Goal: Register for event/course

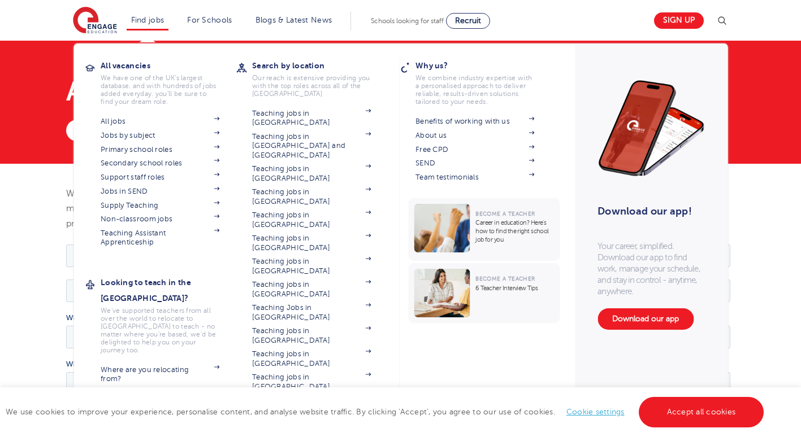
click at [134, 23] on li "Find jobs All vacancies We have one of the UK's largest database. and with hund…" at bounding box center [148, 20] width 42 height 19
click at [121, 123] on link "All jobs" at bounding box center [160, 121] width 119 height 9
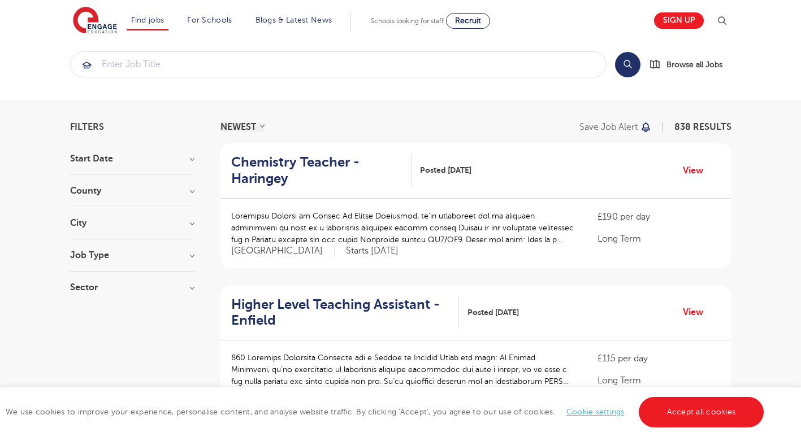
scroll to position [11, 0]
click at [125, 262] on div "Job Type Long Term 53 Daily Supply 29 SEND 26 Support Services 1" at bounding box center [132, 262] width 124 height 21
click at [193, 254] on h3 "Job Type" at bounding box center [132, 256] width 124 height 9
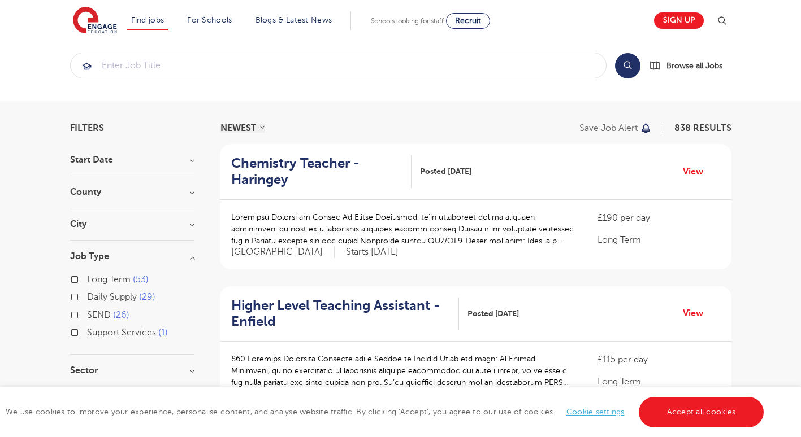
click at [87, 279] on label "Long Term 53" at bounding box center [118, 279] width 62 height 15
click at [87, 279] on input "Long Term 53" at bounding box center [90, 278] width 7 height 7
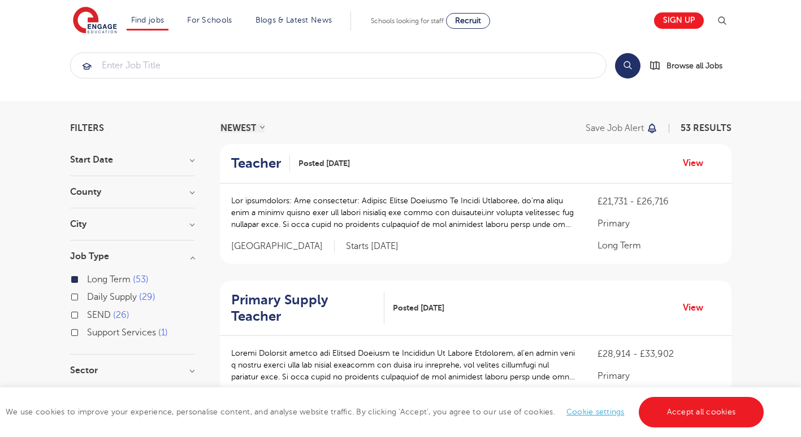
click at [87, 335] on label "Support Services 1" at bounding box center [127, 333] width 81 height 15
click at [87, 335] on input "Support Services 1" at bounding box center [90, 331] width 7 height 7
checkbox input "true"
click at [256, 163] on h2 "Teacher" at bounding box center [256, 163] width 50 height 16
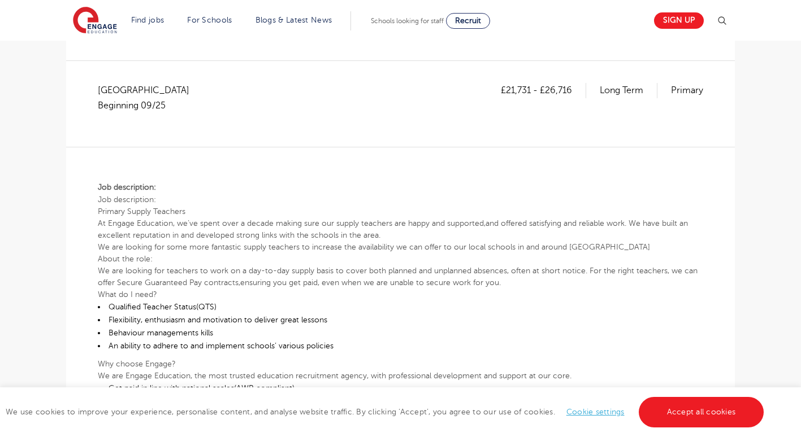
scroll to position [185, 0]
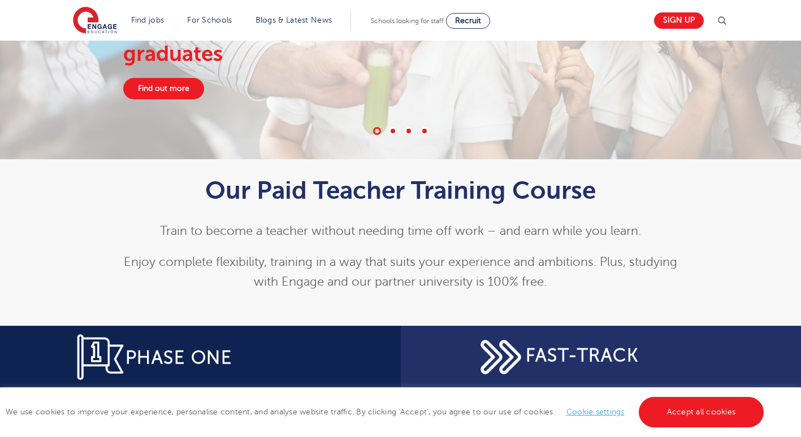
scroll to position [150, 0]
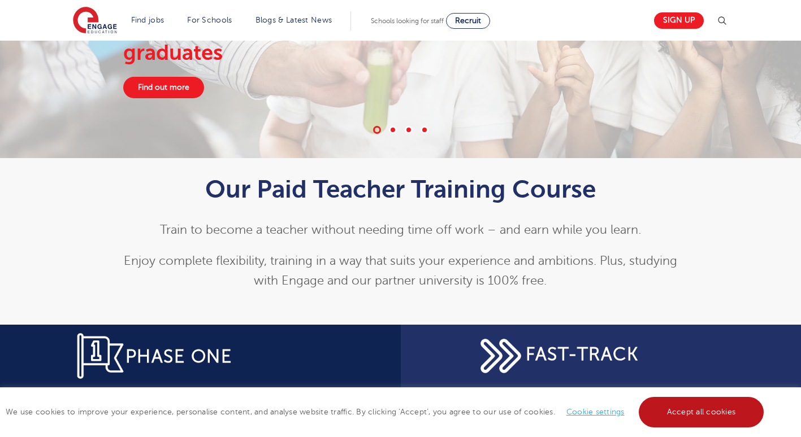
click at [664, 406] on link "Accept all cookies" at bounding box center [701, 412] width 125 height 31
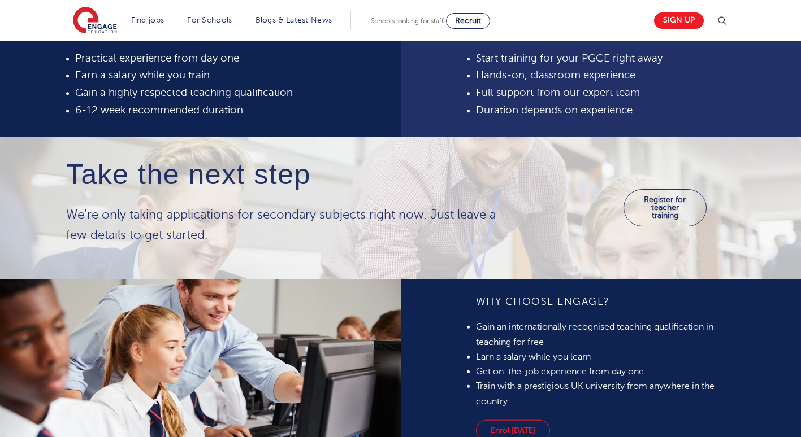
scroll to position [519, 0]
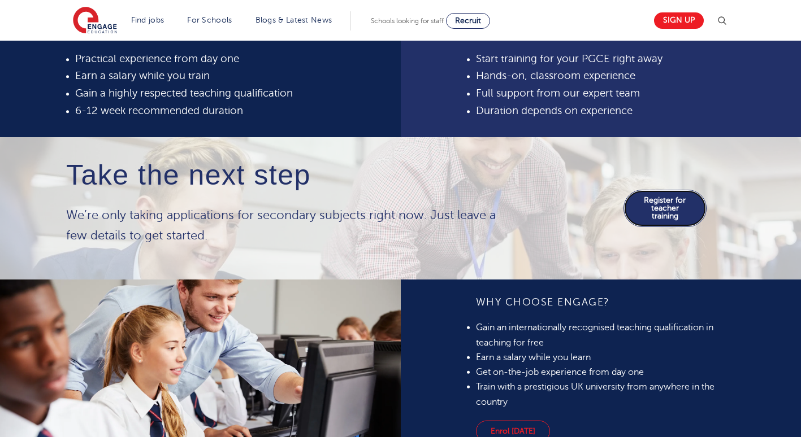
click at [678, 227] on link "Register for teacher training" at bounding box center [664, 208] width 83 height 37
